Goal: Transaction & Acquisition: Book appointment/travel/reservation

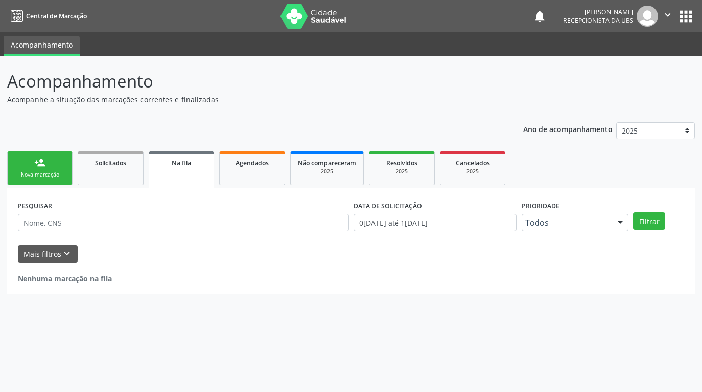
click at [40, 172] on div "Nova marcação" at bounding box center [40, 175] width 51 height 8
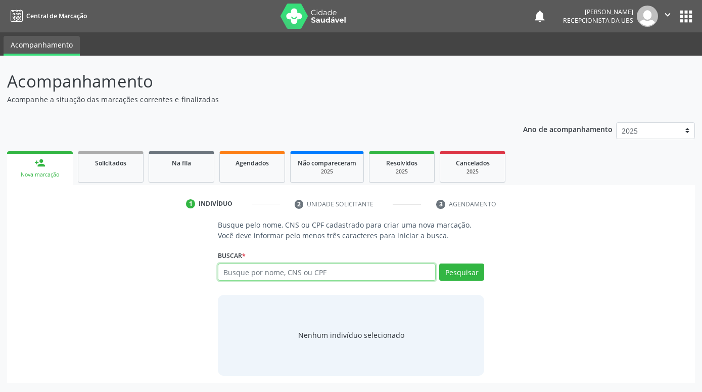
click at [302, 271] on input "text" at bounding box center [327, 271] width 218 height 17
paste input "706006338462545"
type input "706006338462545"
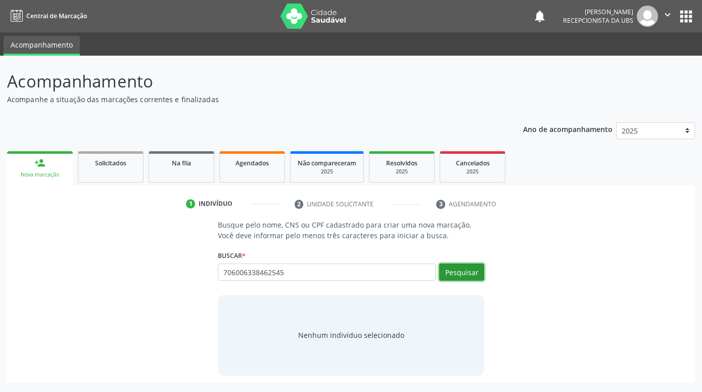
click at [475, 272] on button "Pesquisar" at bounding box center [461, 271] width 45 height 17
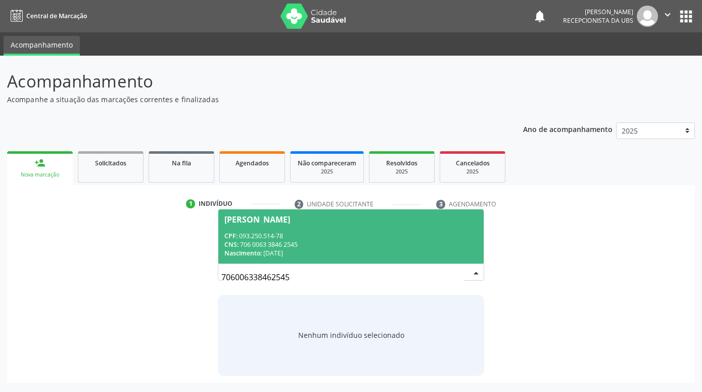
click at [407, 237] on div "CPF: 093.250.514-78" at bounding box center [350, 236] width 253 height 9
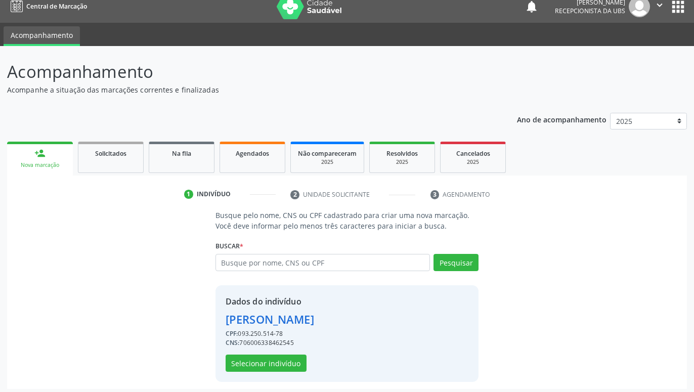
scroll to position [14, 0]
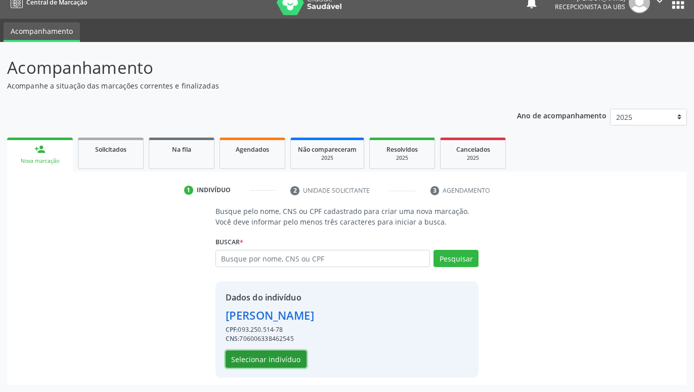
click at [269, 360] on button "Selecionar indivíduo" at bounding box center [265, 358] width 81 height 17
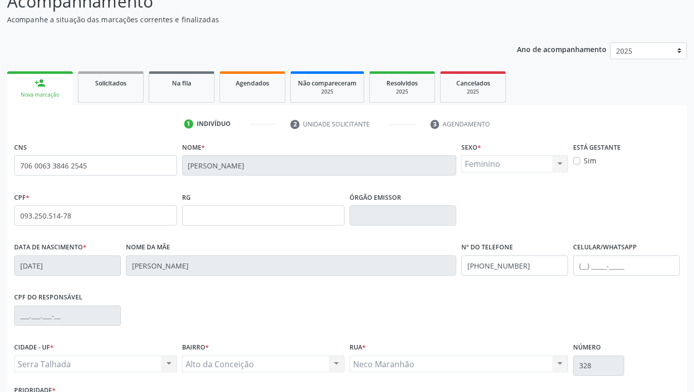
scroll to position [156, 0]
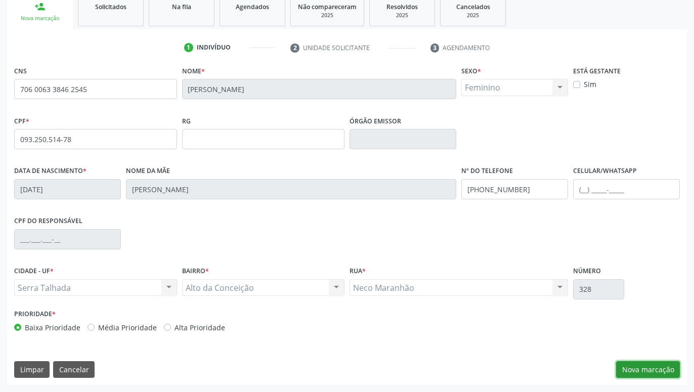
click at [645, 370] on button "Nova marcação" at bounding box center [648, 369] width 64 height 17
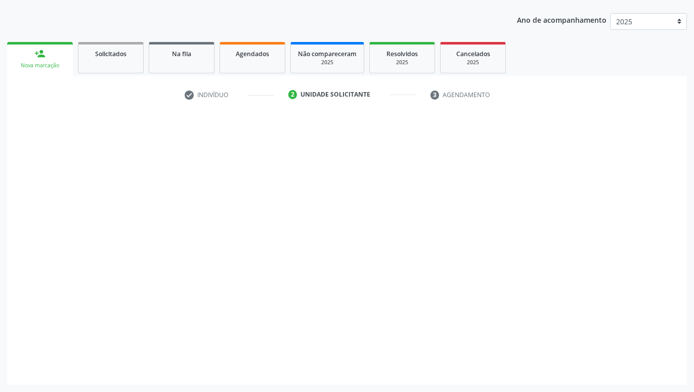
scroll to position [109, 0]
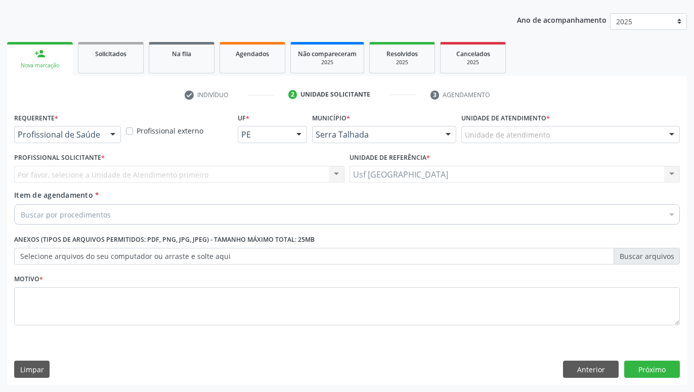
click at [112, 130] on div at bounding box center [112, 134] width 15 height 17
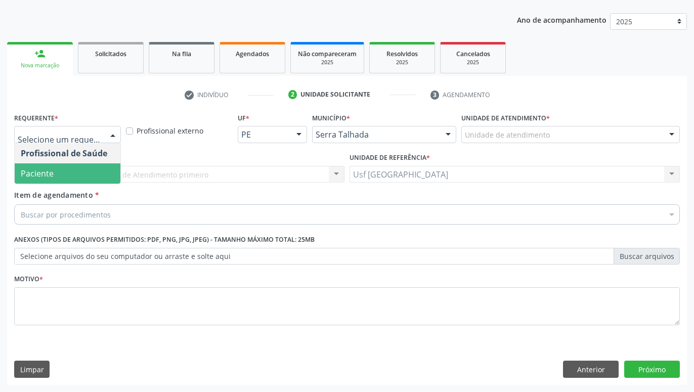
click at [80, 170] on span "Paciente" at bounding box center [68, 173] width 106 height 20
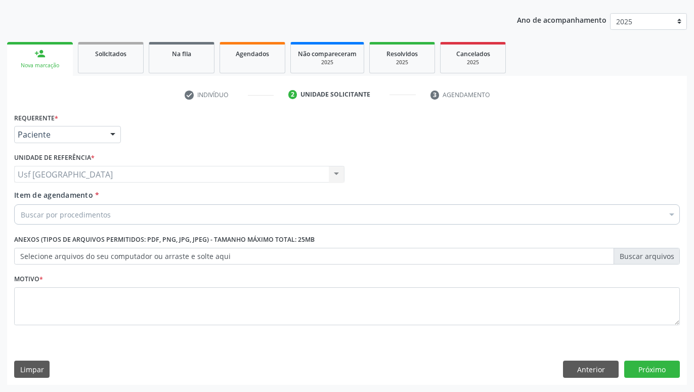
click at [110, 218] on div "Buscar por procedimentos" at bounding box center [346, 214] width 665 height 20
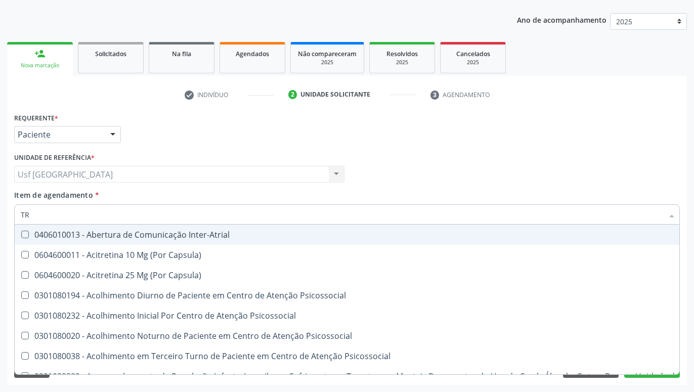
type input "T"
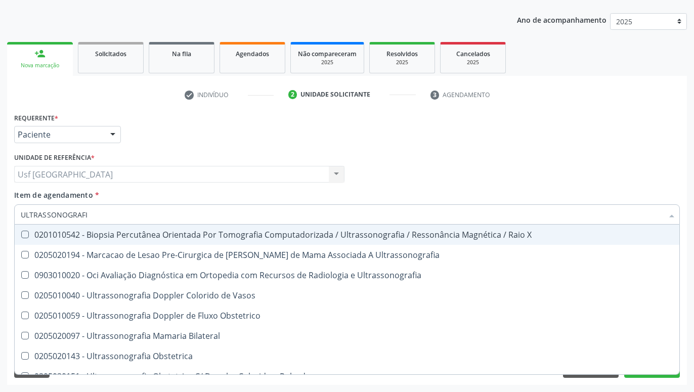
type input "ULTRASSONOGRAFIA"
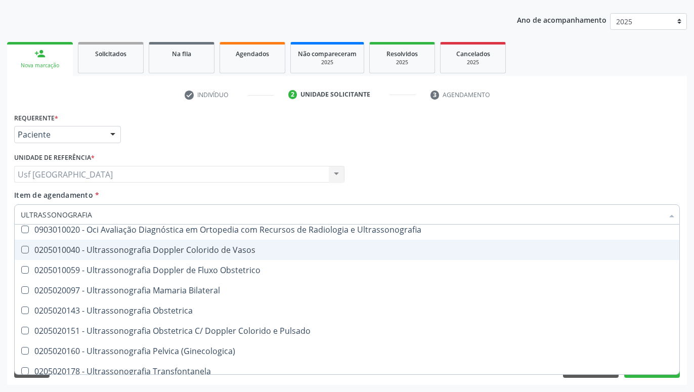
scroll to position [67, 0]
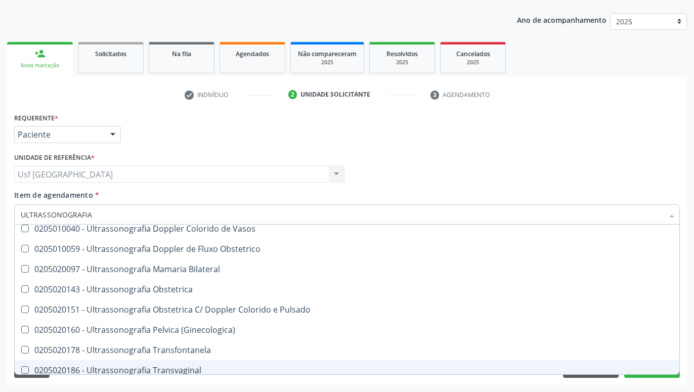
click at [189, 370] on div "0205020186 - Ultrassonografia Transvaginal" at bounding box center [347, 370] width 652 height 8
checkbox Transvaginal "true"
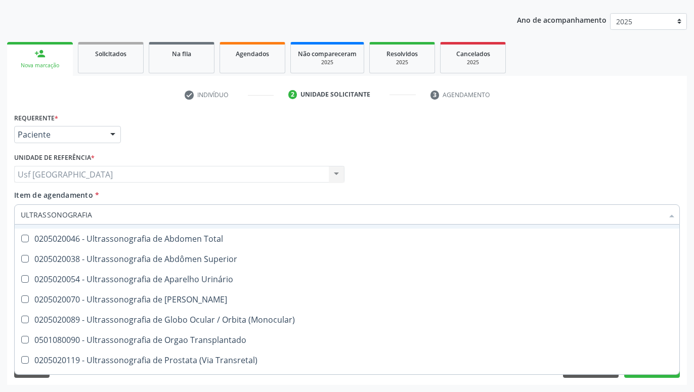
scroll to position [267, 0]
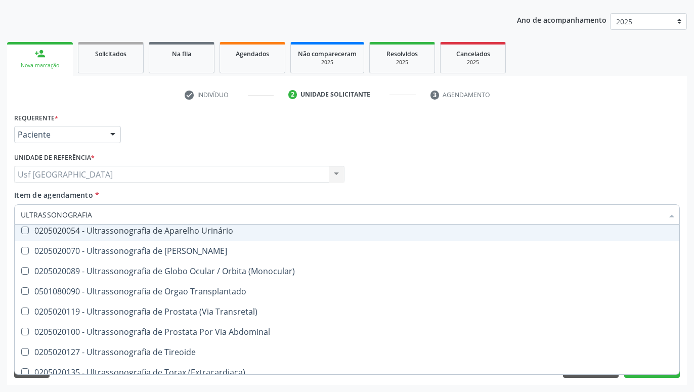
click at [477, 125] on div "Requerente * Paciente Profissional de Saúde Paciente Nenhum resultado encontrad…" at bounding box center [347, 129] width 670 height 39
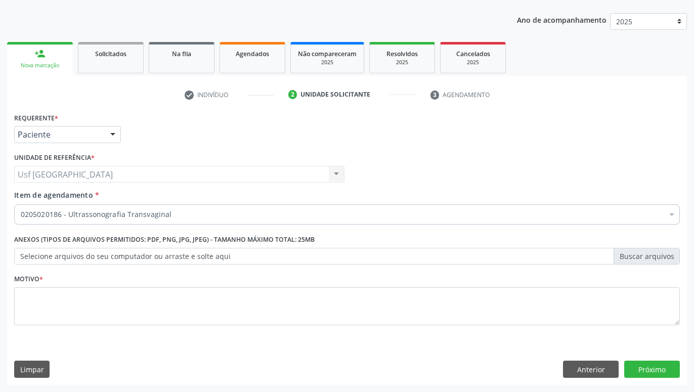
scroll to position [0, 0]
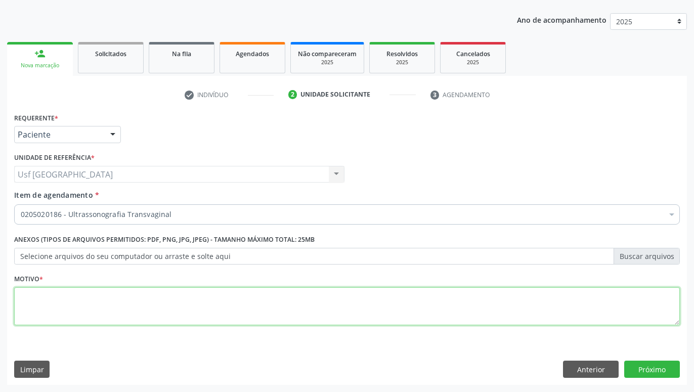
click at [213, 303] on textarea at bounding box center [346, 306] width 665 height 38
type textarea "."
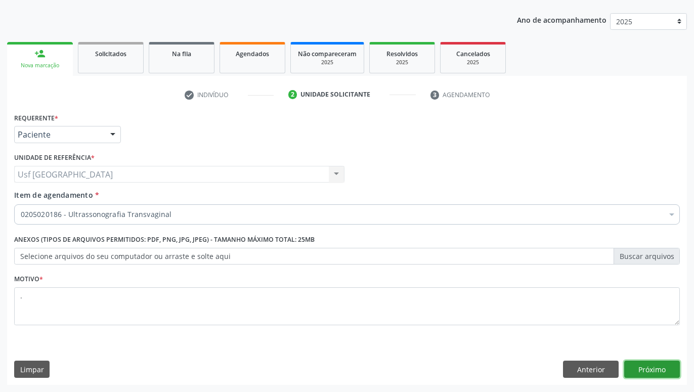
click at [636, 368] on button "Próximo" at bounding box center [652, 368] width 56 height 17
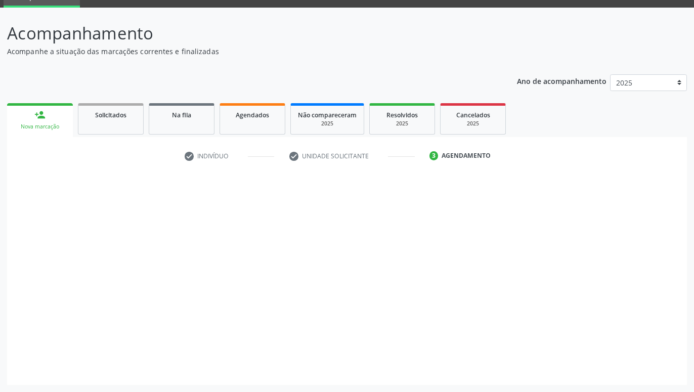
scroll to position [48, 0]
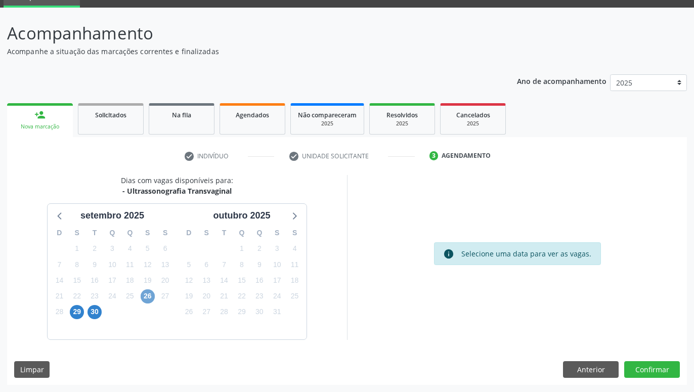
click at [148, 296] on span "26" at bounding box center [148, 296] width 14 height 14
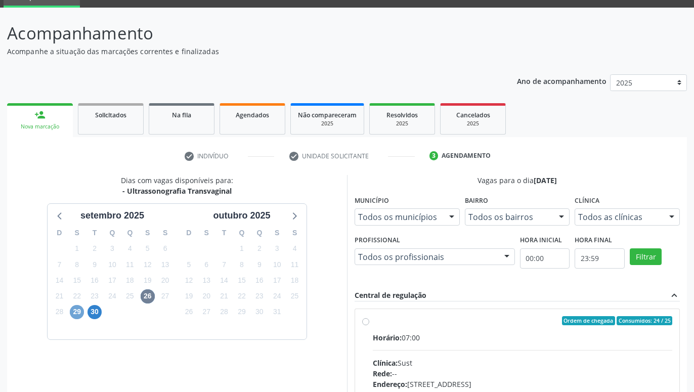
click at [77, 312] on span "29" at bounding box center [77, 312] width 14 height 14
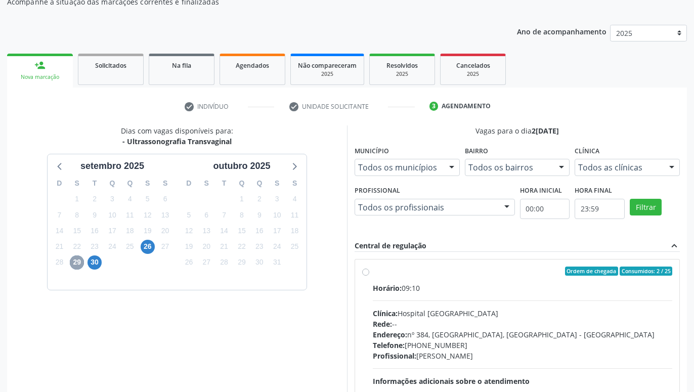
scroll to position [100, 0]
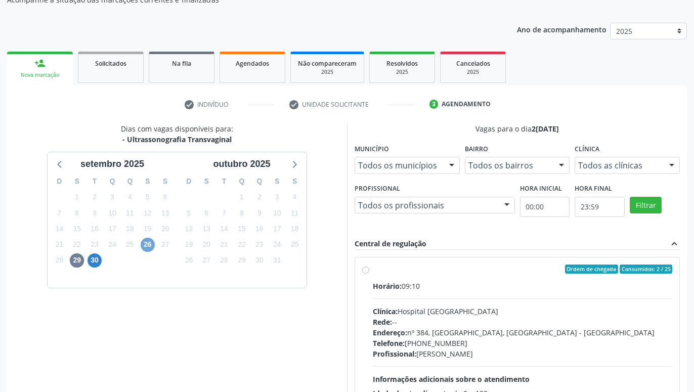
click at [149, 243] on span "26" at bounding box center [148, 245] width 14 height 14
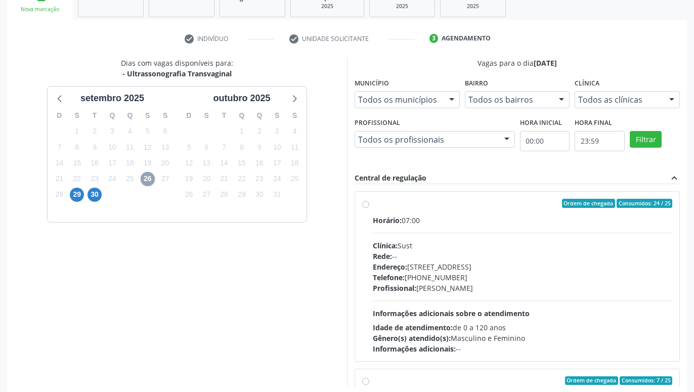
scroll to position [203, 0]
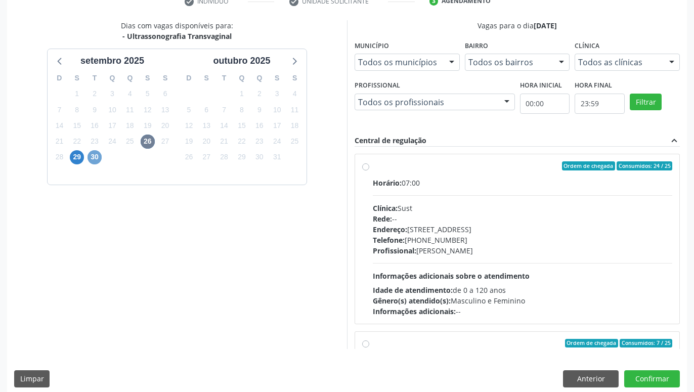
click at [99, 159] on span "30" at bounding box center [94, 157] width 14 height 14
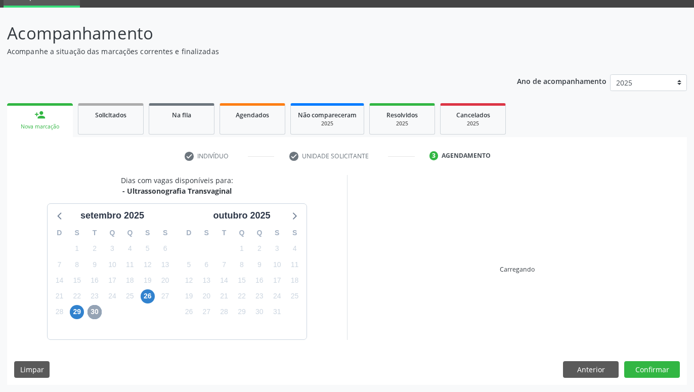
scroll to position [48, 0]
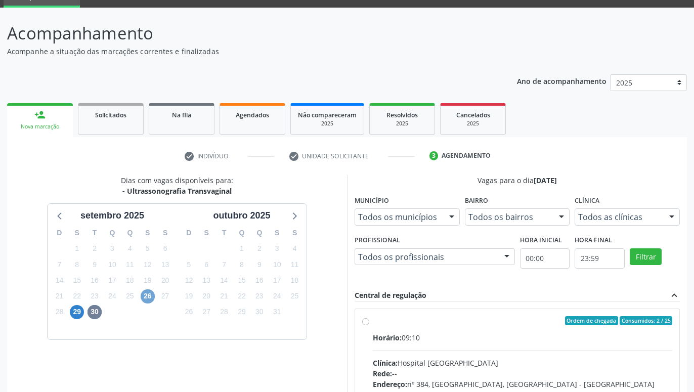
click at [148, 297] on span "26" at bounding box center [148, 296] width 14 height 14
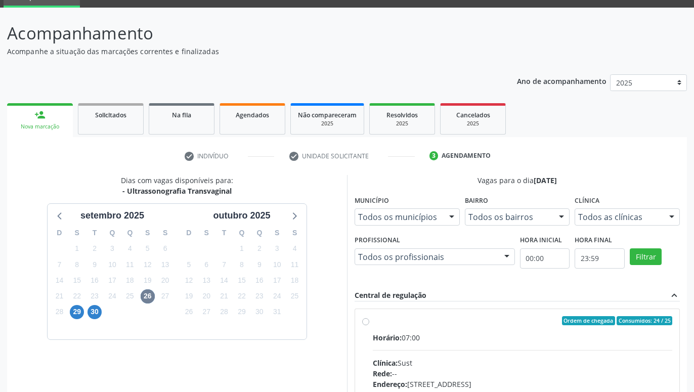
click at [373, 319] on label "Ordem de chegada Consumidos: 24 / 25 Horário: 07:00 Clínica: Sust Rede: -- Ende…" at bounding box center [522, 393] width 299 height 155
click at [364, 319] on input "Ordem de chegada Consumidos: 24 / 25 Horário: 07:00 Clínica: Sust Rede: -- Ende…" at bounding box center [365, 320] width 7 height 9
radio input "true"
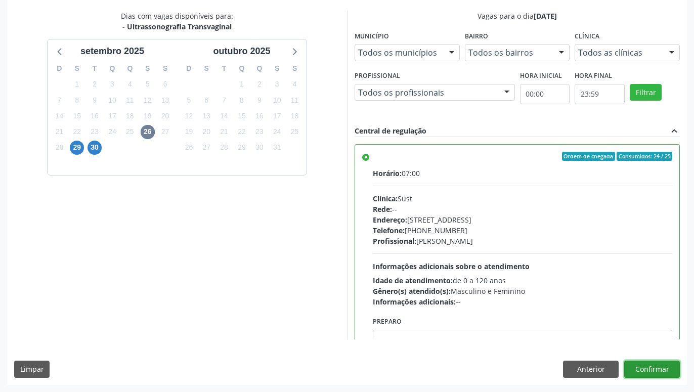
click at [637, 366] on button "Confirmar" at bounding box center [652, 368] width 56 height 17
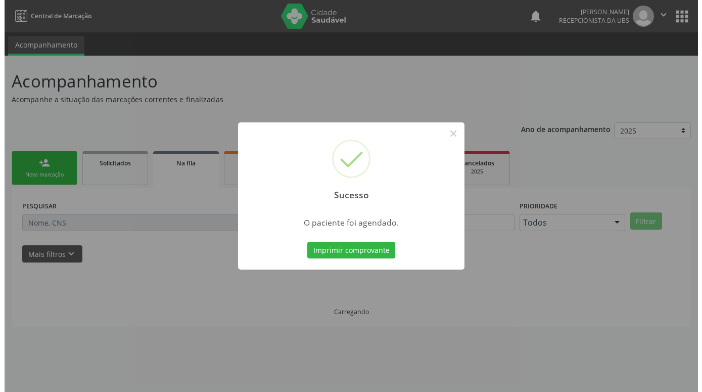
scroll to position [0, 0]
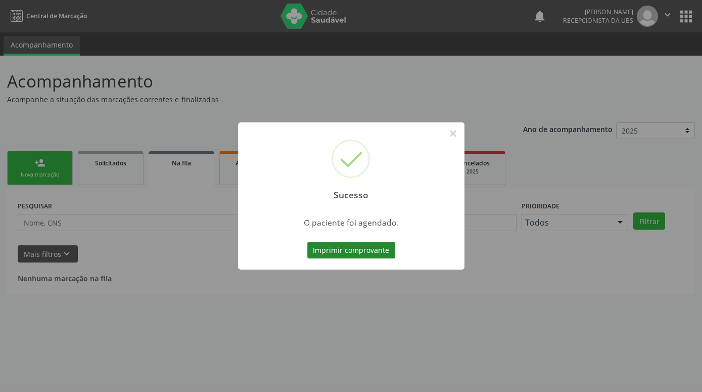
click at [378, 255] on button "Imprimir comprovante" at bounding box center [351, 250] width 88 height 17
